Goal: Obtain resource: Download file/media

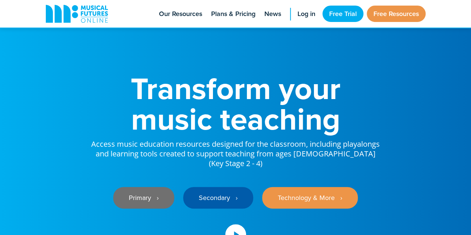
click at [149, 194] on link "Primary ‎‏‏‎ ‎ ›" at bounding box center [143, 198] width 61 height 22
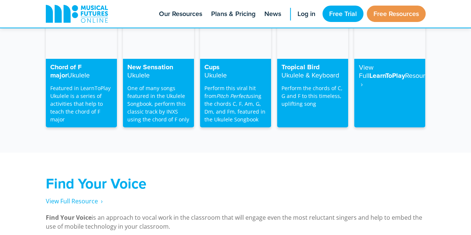
scroll to position [1294, 0]
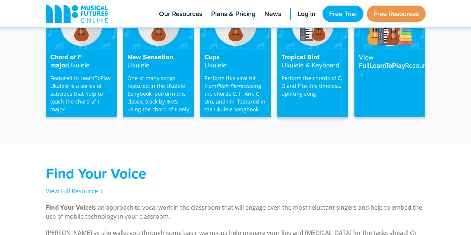
click at [327, 63] on div "Tropical Bird Ukulele & Keyboard Perform the chords of C, G and F to this timel…" at bounding box center [312, 83] width 71 height 69
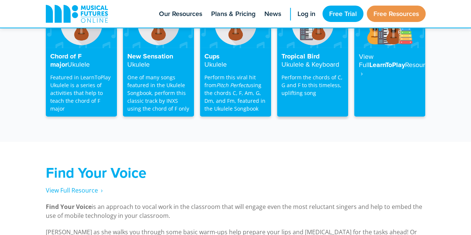
scroll to position [1293, 0]
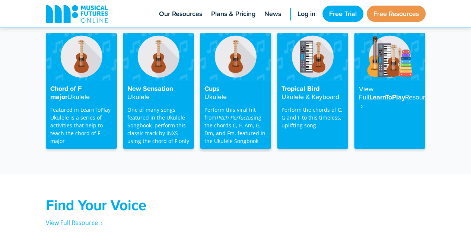
scroll to position [1262, 0]
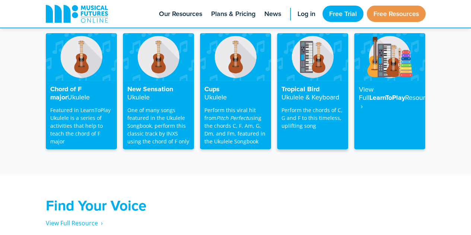
click at [330, 81] on div "Tropical Bird Ukulele & Keyboard Perform the chords of C, G and F to this timel…" at bounding box center [312, 115] width 71 height 69
